Goal: Information Seeking & Learning: Understand process/instructions

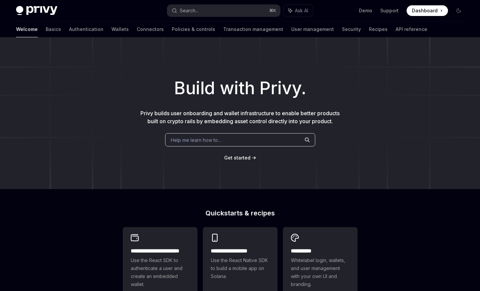
scroll to position [54, 0]
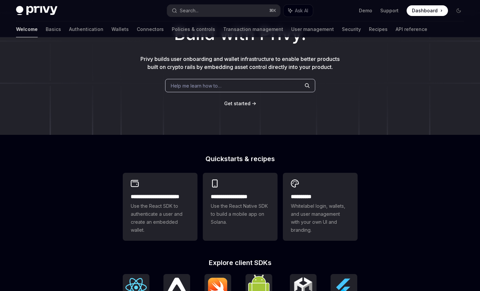
click at [163, 188] on div "**********" at bounding box center [160, 207] width 75 height 68
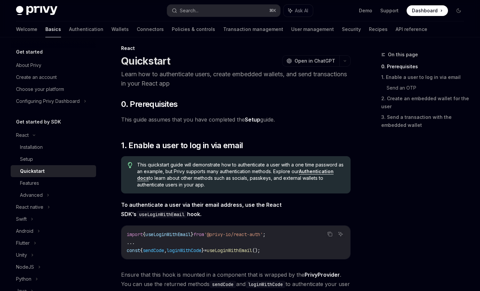
scroll to position [3, 0]
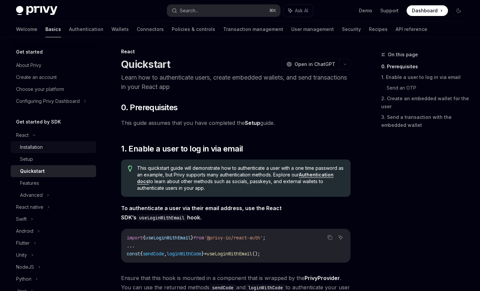
click at [46, 149] on div "Installation" at bounding box center [56, 147] width 72 height 8
type textarea "*"
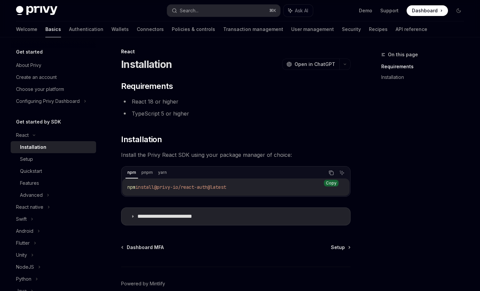
click at [333, 174] on icon "Copy the contents from the code block" at bounding box center [331, 172] width 5 height 5
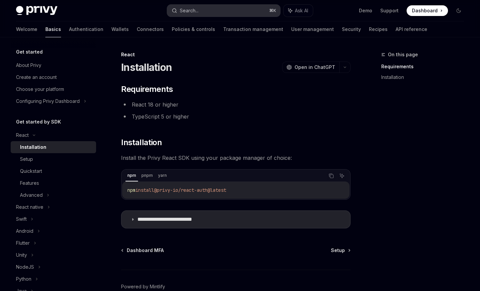
click at [218, 11] on button "Search... ⌘ K" at bounding box center [223, 11] width 113 height 12
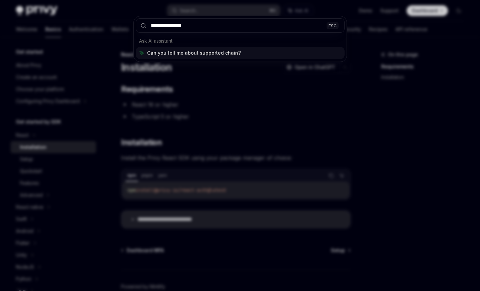
type input "**********"
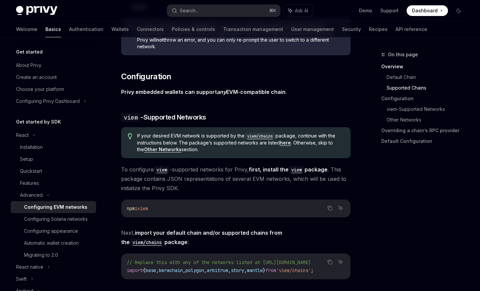
scroll to position [636, 0]
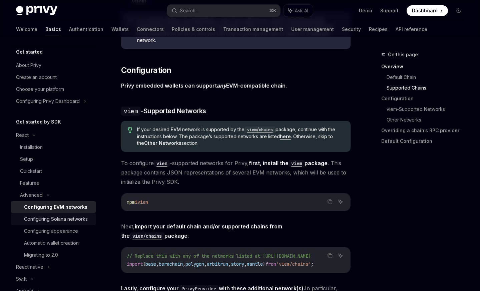
click at [73, 222] on div "Configuring Solana networks" at bounding box center [56, 219] width 64 height 8
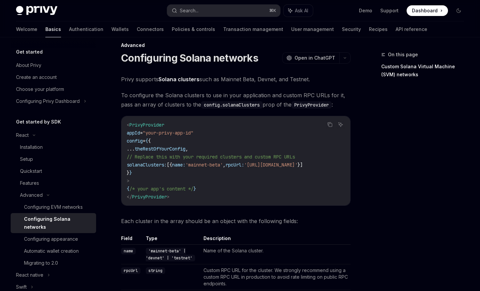
scroll to position [9, 0]
click at [46, 158] on div "Setup" at bounding box center [56, 159] width 72 height 8
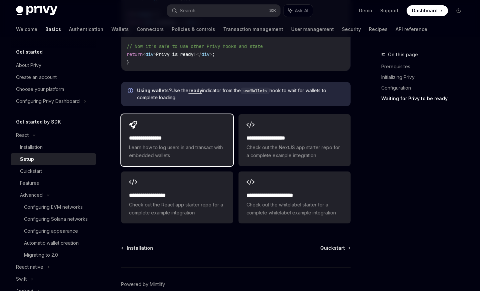
scroll to position [839, 0]
click at [199, 152] on span "Learn how to log users in and transact with embedded wallets" at bounding box center [177, 151] width 96 height 16
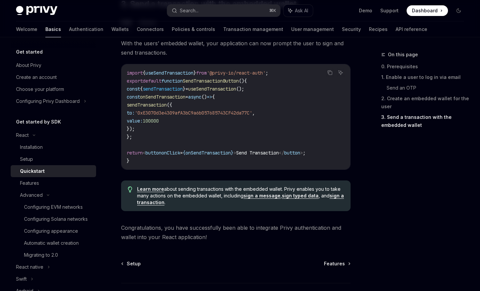
scroll to position [676, 0]
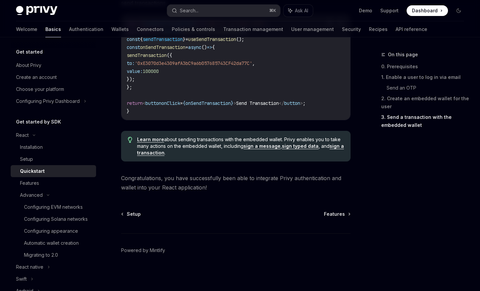
click at [339, 218] on div "Setup Features Powered by [PERSON_NAME]" at bounding box center [235, 251] width 229 height 80
click at [338, 217] on span "Features" at bounding box center [334, 214] width 21 height 7
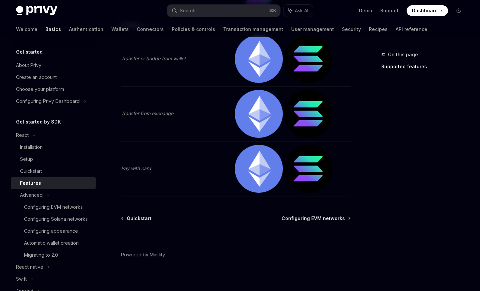
scroll to position [1425, 0]
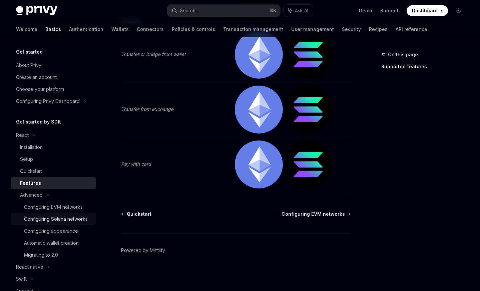
click at [78, 221] on div "Configuring Solana networks" at bounding box center [56, 219] width 64 height 8
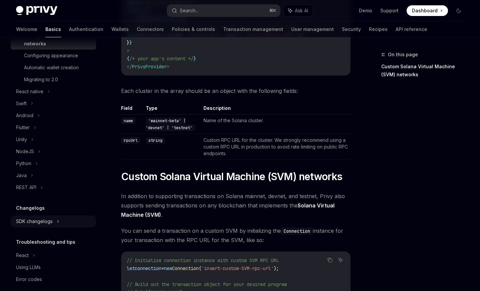
scroll to position [183, 0]
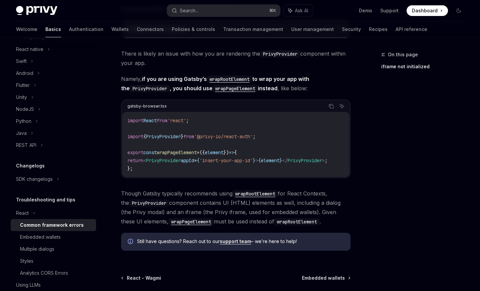
scroll to position [244, 0]
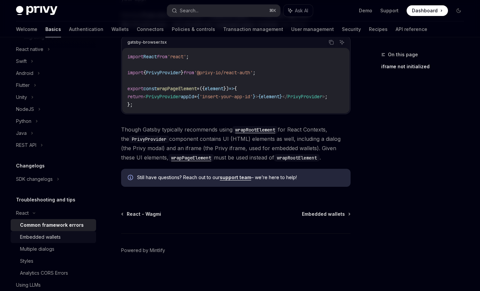
click at [61, 237] on div "Embedded wallets" at bounding box center [56, 237] width 72 height 8
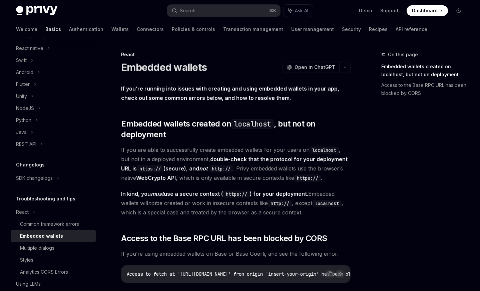
click at [60, 237] on div "Embedded wallets" at bounding box center [41, 236] width 43 height 8
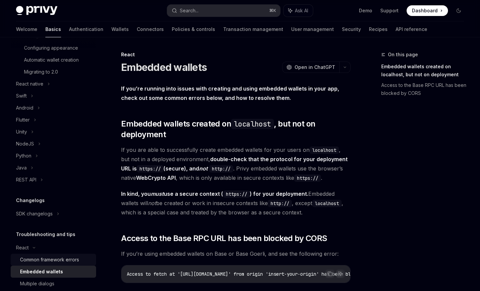
click at [47, 260] on div "Common framework errors" at bounding box center [49, 260] width 59 height 8
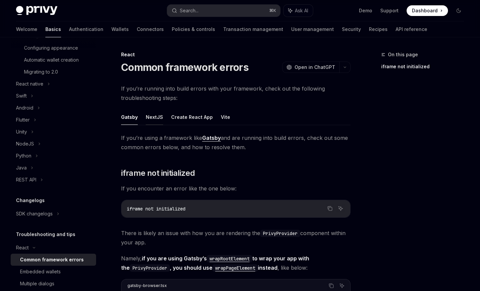
click at [154, 112] on button "NextJS" at bounding box center [154, 117] width 17 height 16
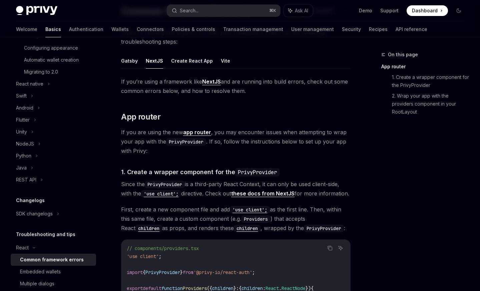
scroll to position [54, 0]
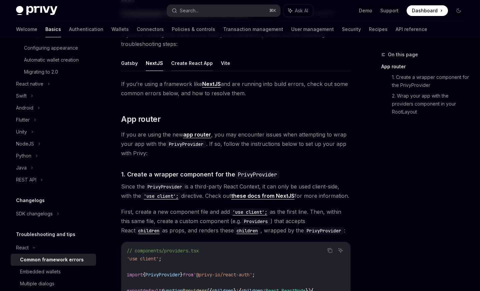
click at [181, 71] on button "Create React App" at bounding box center [192, 63] width 42 height 16
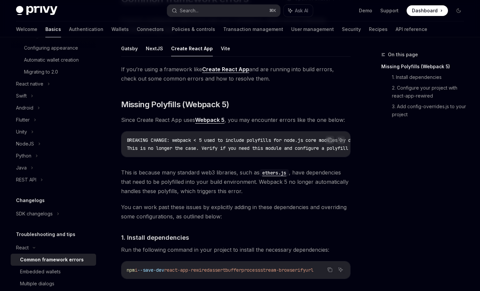
scroll to position [36, 0]
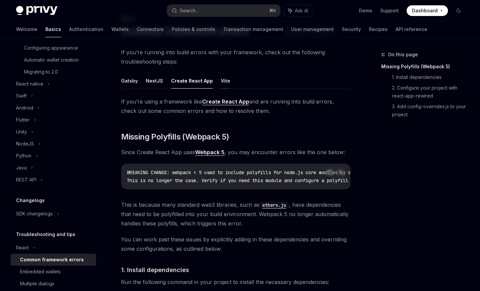
click at [224, 79] on button "Vite" at bounding box center [225, 81] width 9 height 16
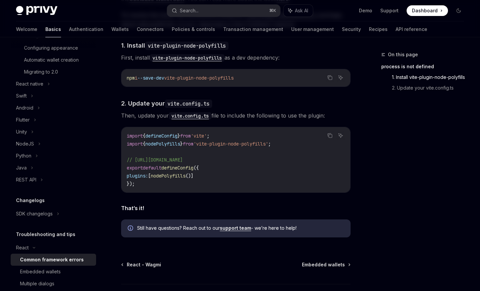
scroll to position [297, 0]
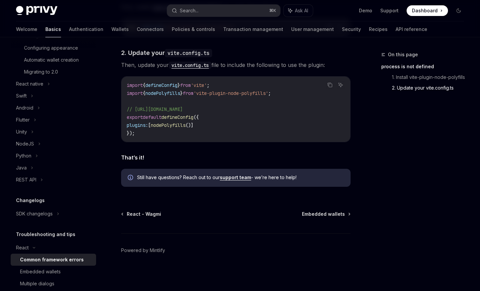
click at [393, 6] on ul "Demo Support Dashboard Dashboard" at bounding box center [403, 10] width 89 height 11
click at [393, 8] on link "Support" at bounding box center [389, 10] width 18 height 7
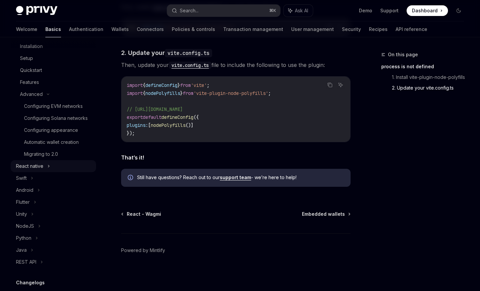
scroll to position [60, 0]
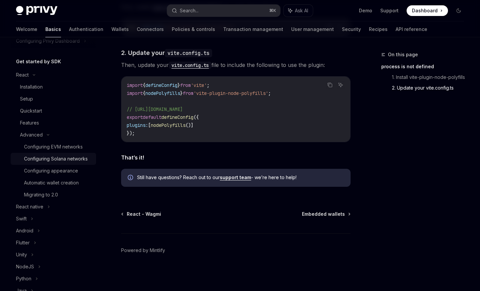
click at [62, 158] on div "Configuring Solana networks" at bounding box center [56, 159] width 64 height 8
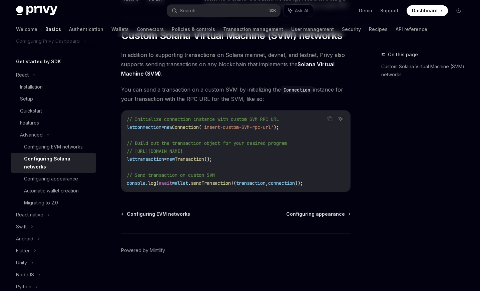
type textarea "*"
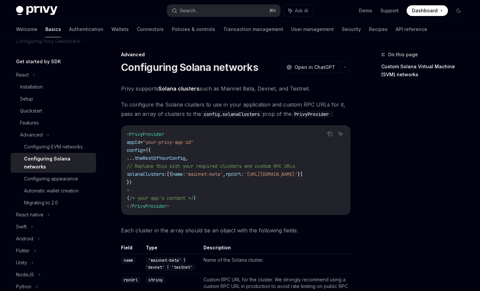
click at [167, 174] on span "solanaClusters:" at bounding box center [147, 174] width 40 height 6
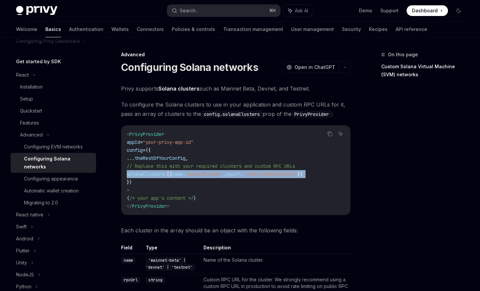
click at [167, 174] on span "solanaClusters:" at bounding box center [147, 174] width 40 height 6
copy code "solanaClusters: [{ name: 'mainnet-beta' , rpcUrl: '[URL][DOMAIN_NAME]' }]"
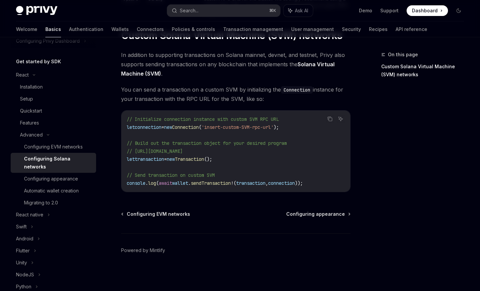
scroll to position [294, 0]
